Goal: Task Accomplishment & Management: Use online tool/utility

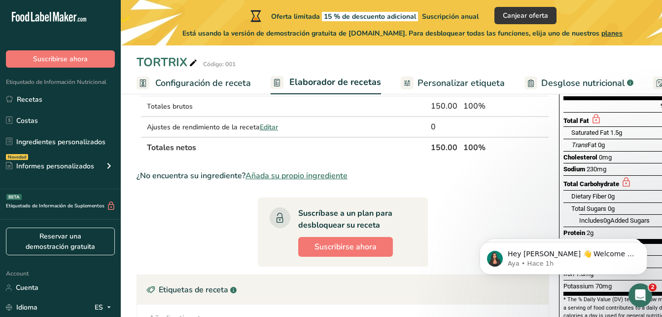
scroll to position [30, 0]
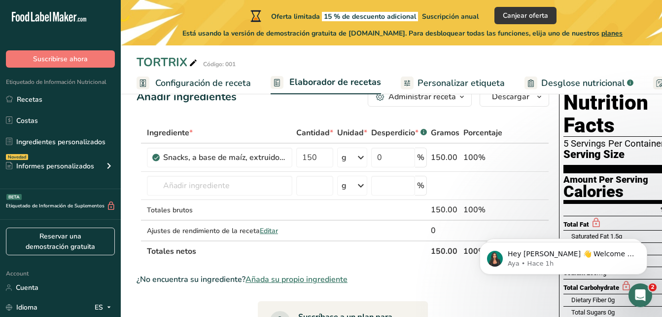
click at [239, 82] on span "Configuración de receta" at bounding box center [203, 82] width 96 height 13
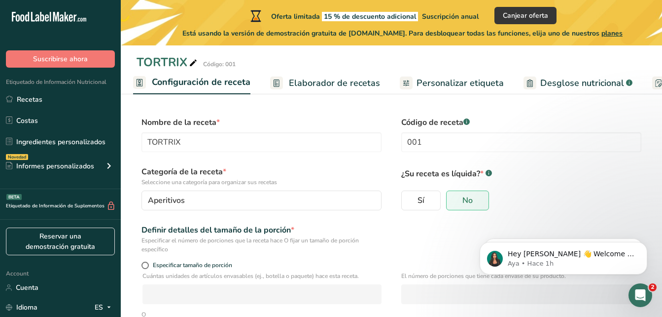
click at [312, 91] on link "Elaborador de recetas" at bounding box center [325, 83] width 110 height 22
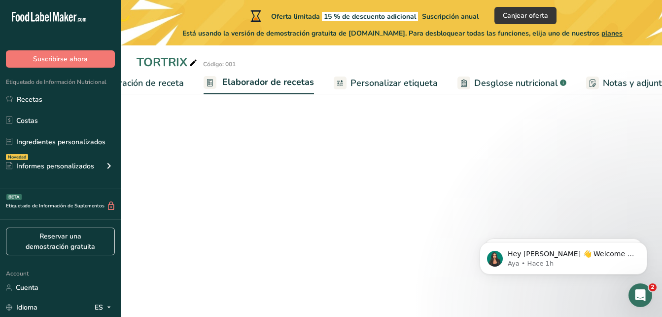
scroll to position [0, 137]
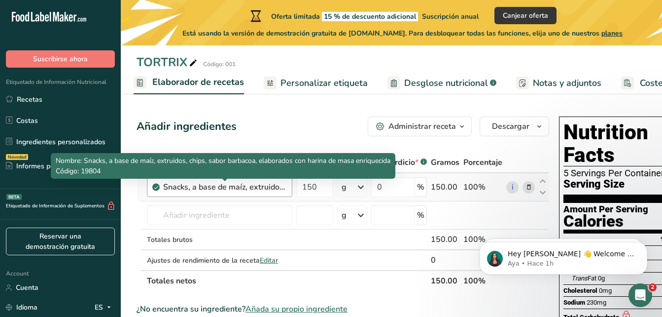
click at [236, 188] on div "Snacks, a base de maíz, extruidos, chips, sabor barbacoa, elaborados con harina…" at bounding box center [224, 187] width 123 height 12
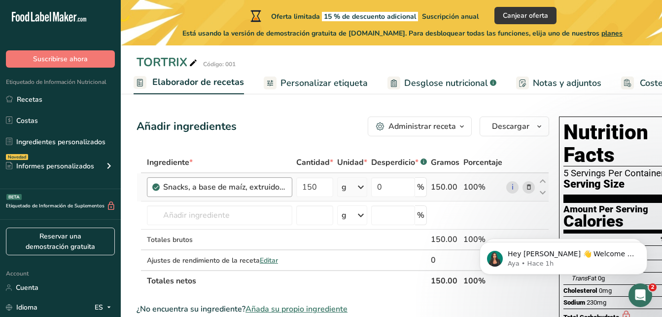
click at [261, 190] on div "Snacks, a base de maíz, extruidos, chips, sabor barbacoa, elaborados con harina…" at bounding box center [224, 187] width 123 height 12
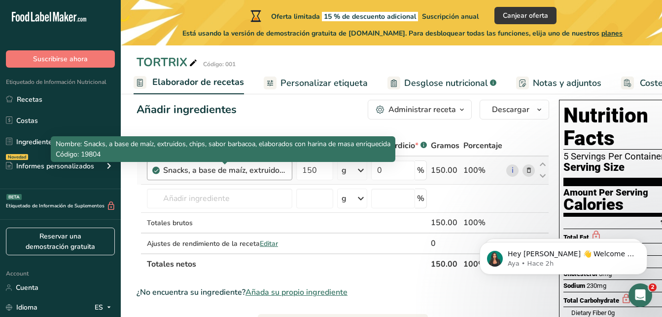
scroll to position [0, 0]
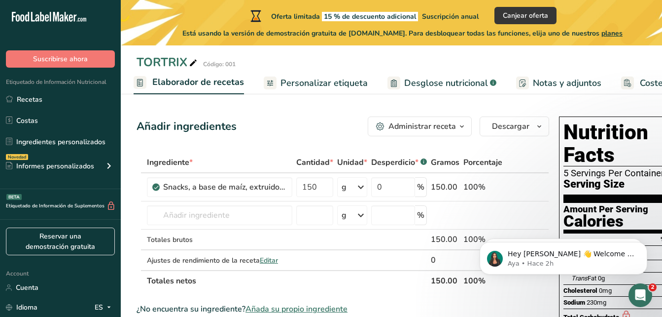
click at [214, 85] on span "Elaborador de recetas" at bounding box center [198, 81] width 92 height 13
click at [330, 89] on span "Personalizar etiqueta" at bounding box center [324, 82] width 87 height 13
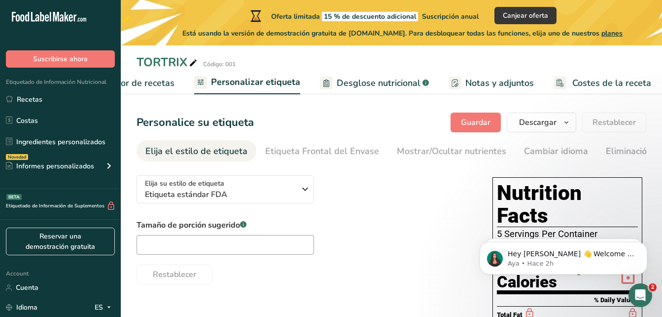
click at [160, 80] on span "Elaborador de recetas" at bounding box center [128, 82] width 91 height 13
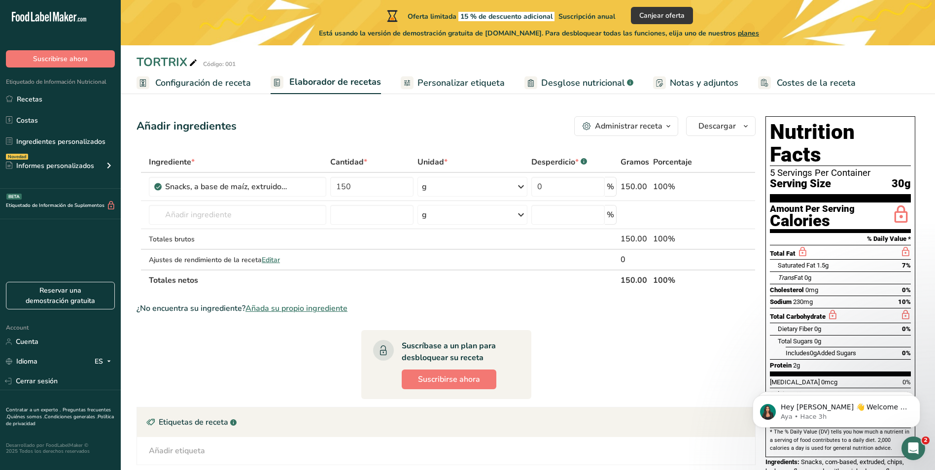
scroll to position [49, 0]
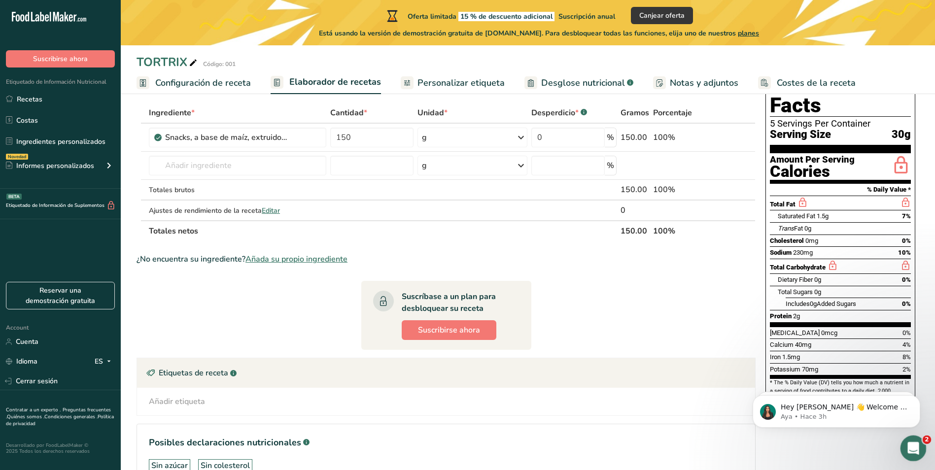
click at [662, 316] on div "Abrir Intercom Messenger" at bounding box center [912, 447] width 33 height 33
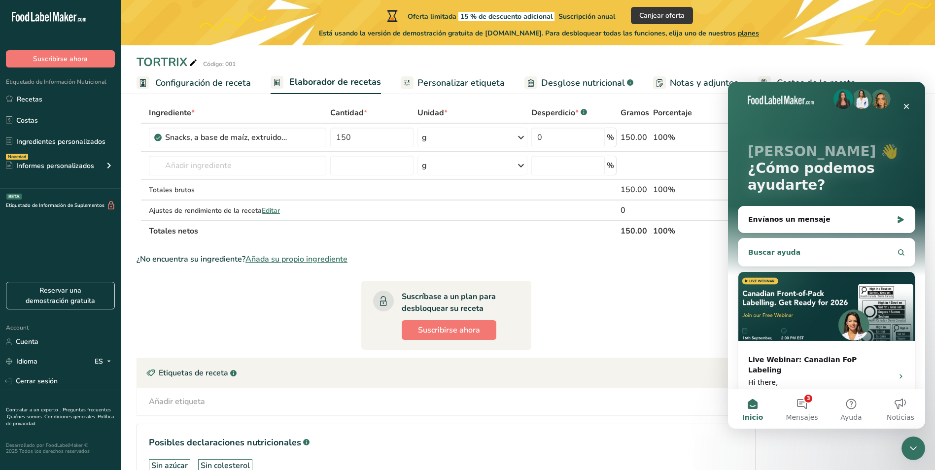
scroll to position [10, 0]
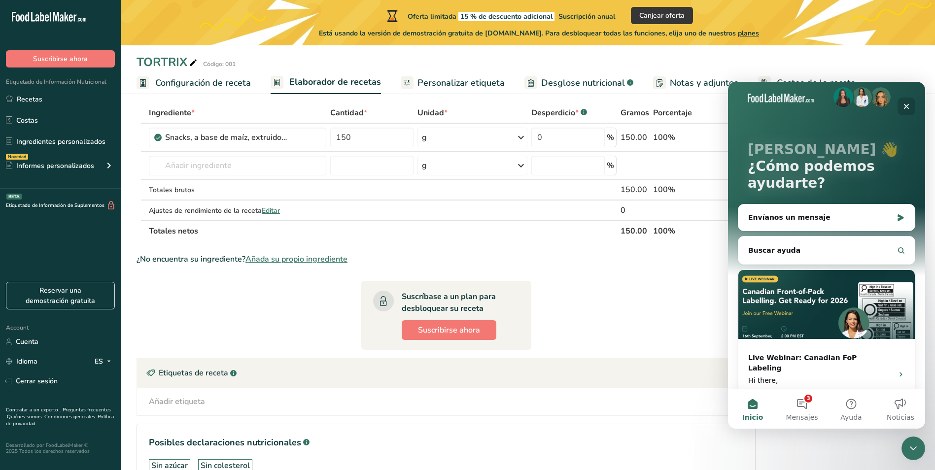
click at [662, 101] on div "Cerrar" at bounding box center [907, 107] width 18 height 18
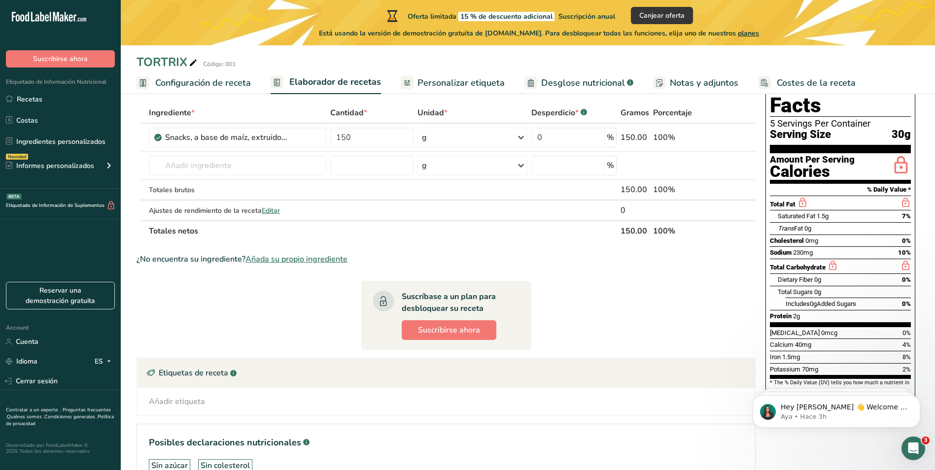
scroll to position [0, 0]
